Goal: Transaction & Acquisition: Obtain resource

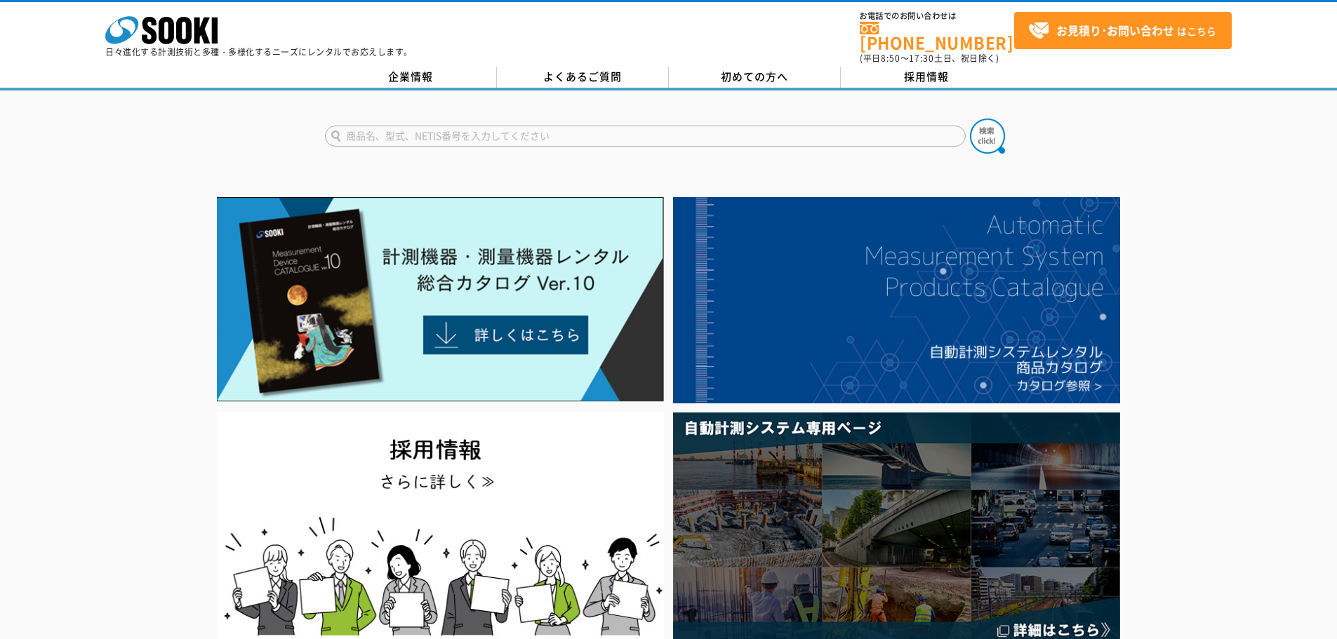
click at [498, 139] on form at bounding box center [669, 138] width 688 height 39
click at [500, 131] on input "text" at bounding box center [645, 136] width 641 height 21
type input "バッテリー"
click at [970, 119] on button at bounding box center [987, 136] width 35 height 35
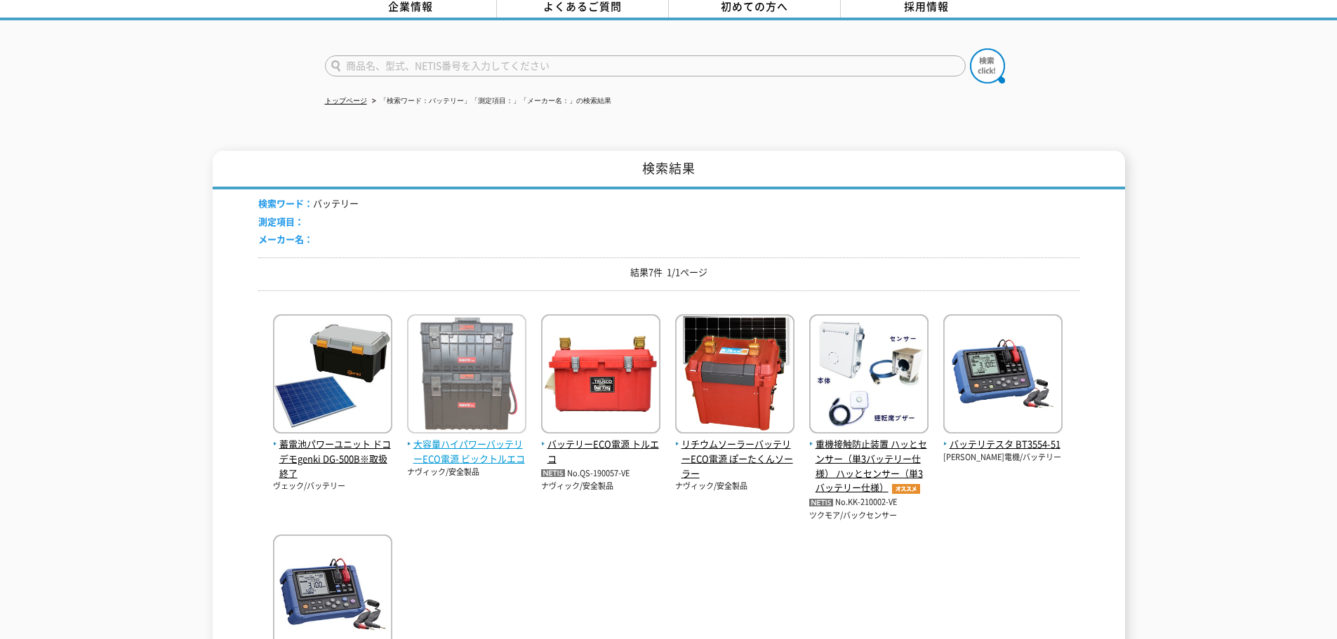
scroll to position [140, 0]
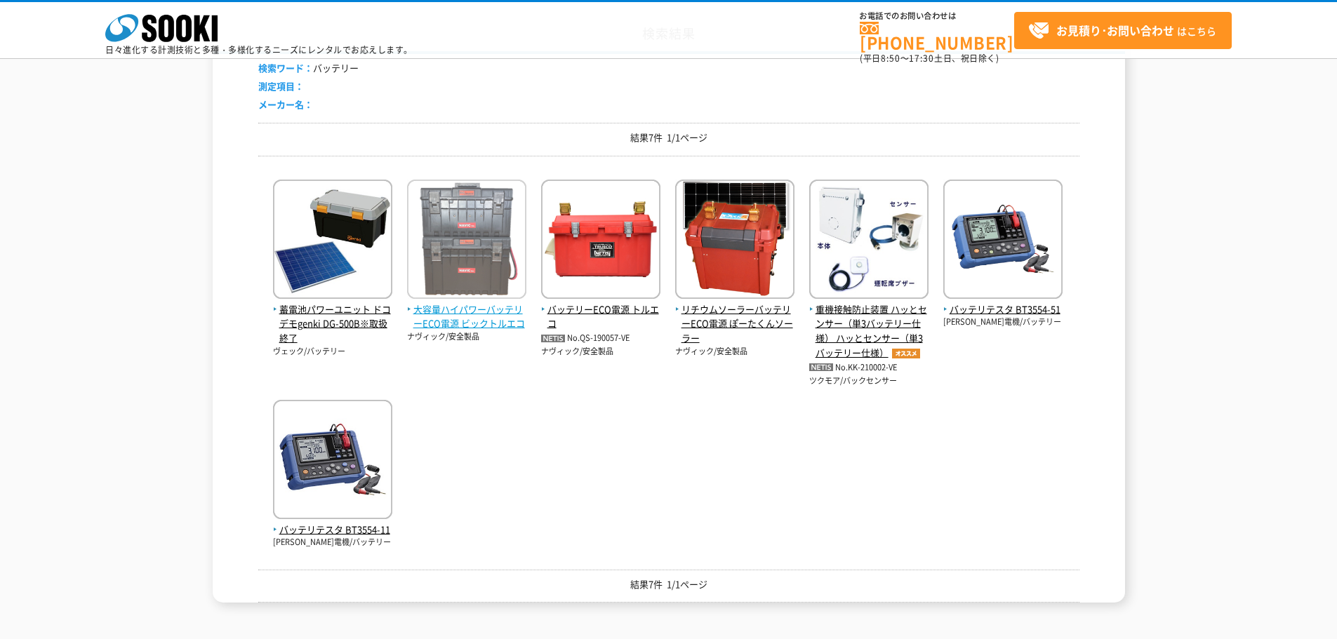
click at [494, 311] on span "大容量ハイパワーバッテリーECO電源 ビックトルエコ" at bounding box center [466, 317] width 119 height 29
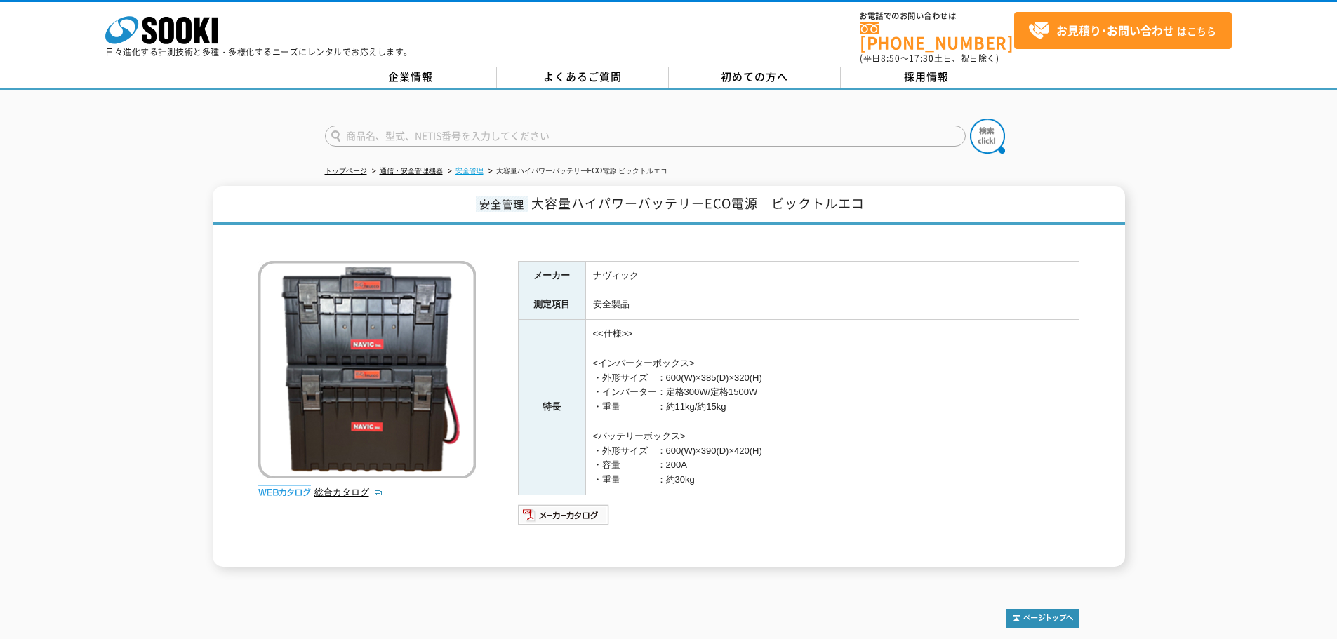
click at [474, 167] on link "安全管理" at bounding box center [470, 171] width 28 height 8
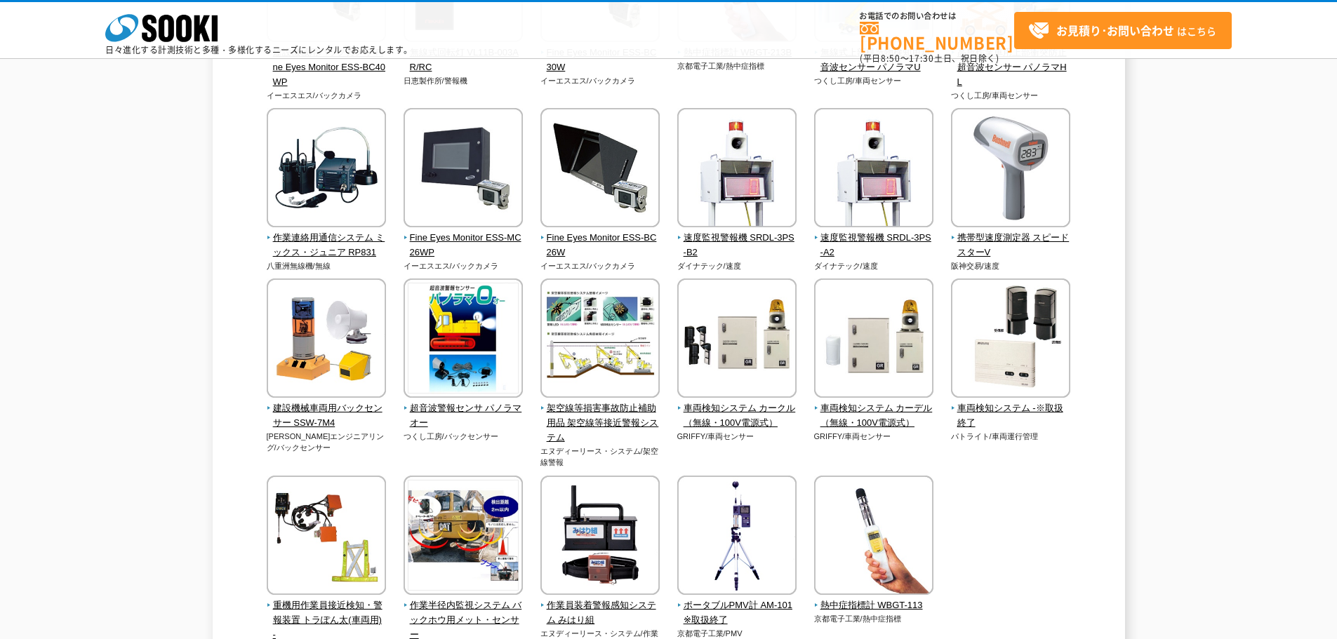
scroll to position [2808, 0]
